Goal: Information Seeking & Learning: Learn about a topic

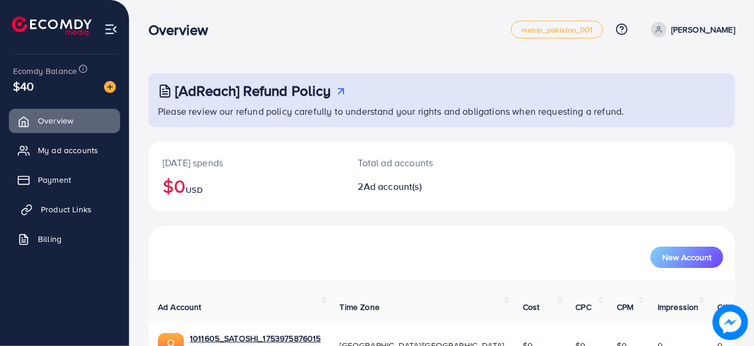
click at [43, 199] on link "Product Links" at bounding box center [64, 210] width 111 height 24
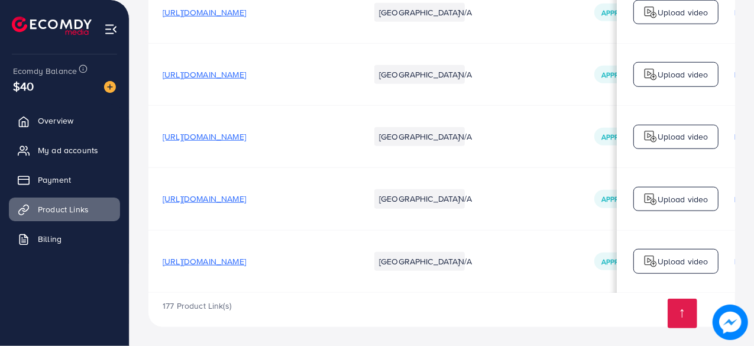
click at [246, 198] on span "[URL][DOMAIN_NAME]" at bounding box center [204, 199] width 83 height 12
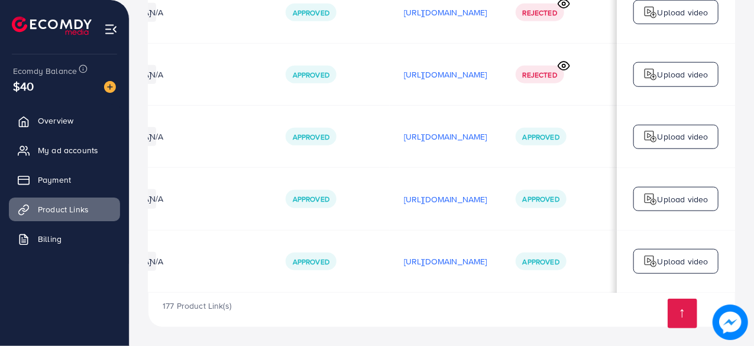
scroll to position [0, 339]
click at [475, 192] on p "[URL][DOMAIN_NAME]" at bounding box center [442, 199] width 83 height 14
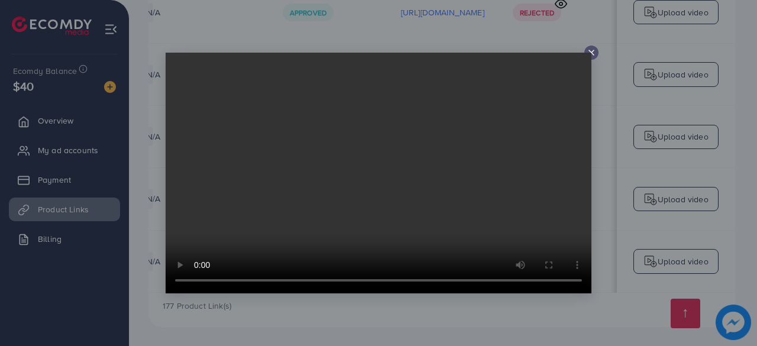
click at [588, 51] on icon at bounding box center [591, 52] width 9 height 9
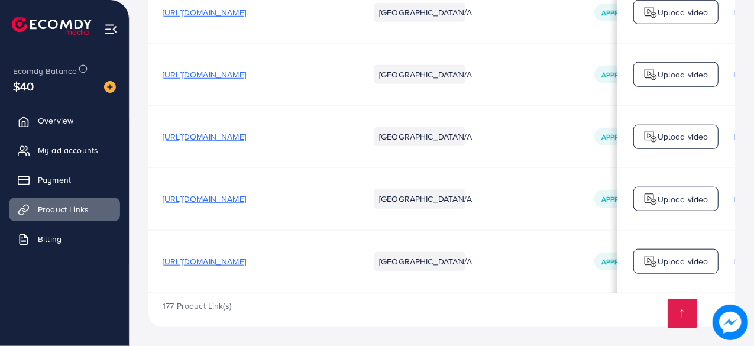
scroll to position [19461, 0]
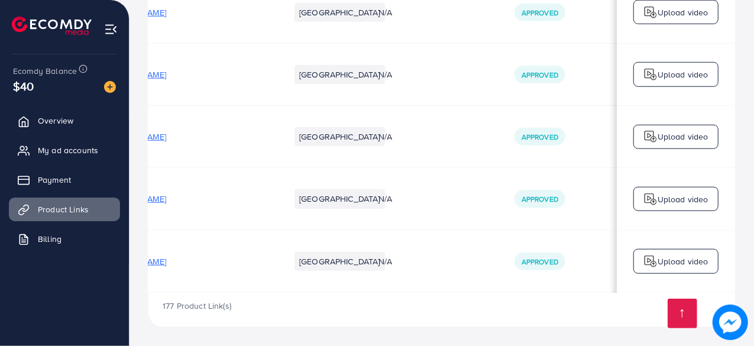
scroll to position [0, 0]
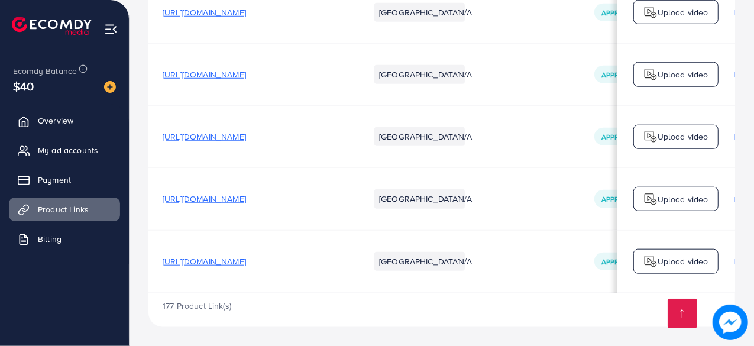
click at [246, 260] on span "[URL][DOMAIN_NAME]" at bounding box center [204, 261] width 83 height 12
click at [246, 196] on span "[URL][DOMAIN_NAME]" at bounding box center [204, 199] width 83 height 12
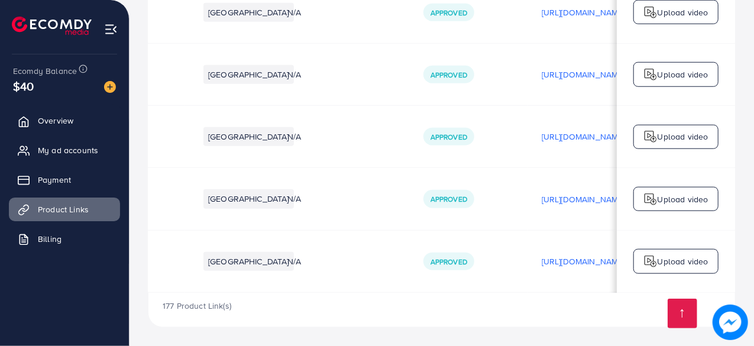
scroll to position [0, 350]
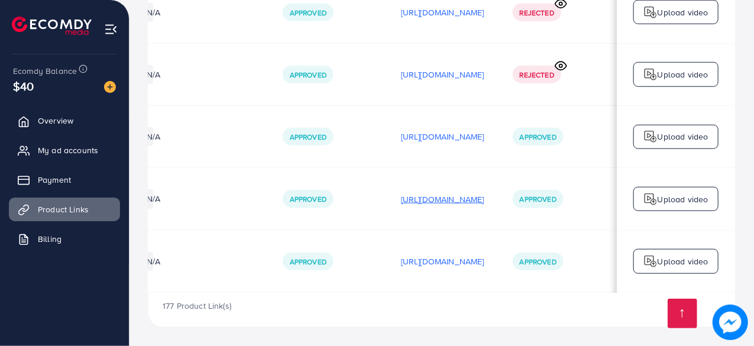
click at [460, 193] on p "[URL][DOMAIN_NAME]" at bounding box center [442, 199] width 83 height 14
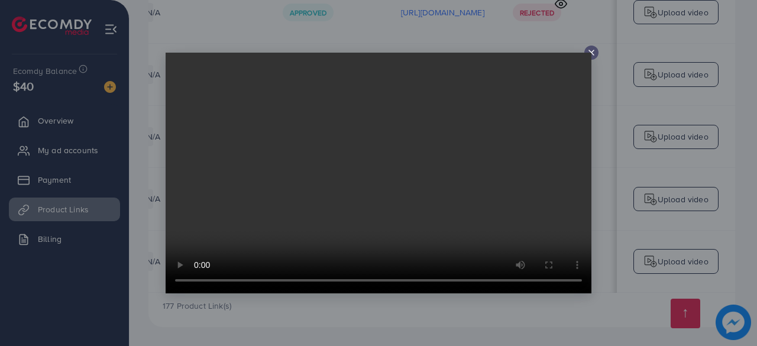
click at [547, 192] on video at bounding box center [379, 173] width 426 height 241
click at [620, 184] on div at bounding box center [378, 173] width 757 height 346
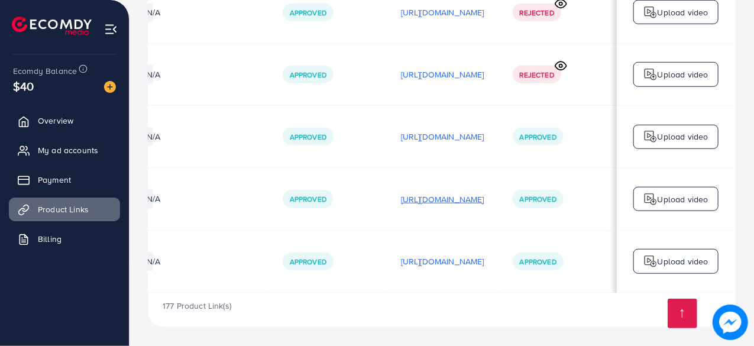
click at [449, 197] on p "[URL][DOMAIN_NAME]" at bounding box center [442, 199] width 83 height 14
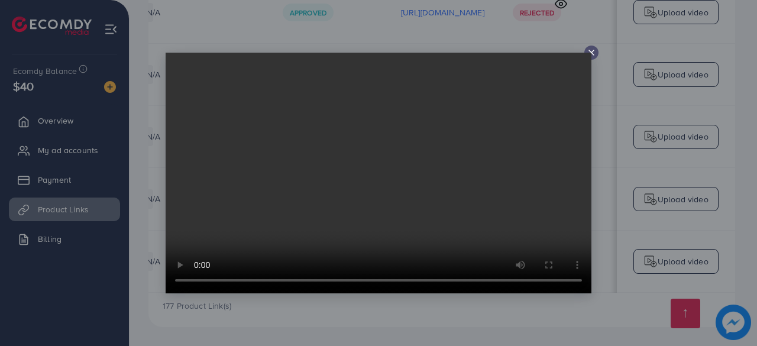
click at [593, 51] on line at bounding box center [591, 52] width 5 height 5
